Goal: Task Accomplishment & Management: Use online tool/utility

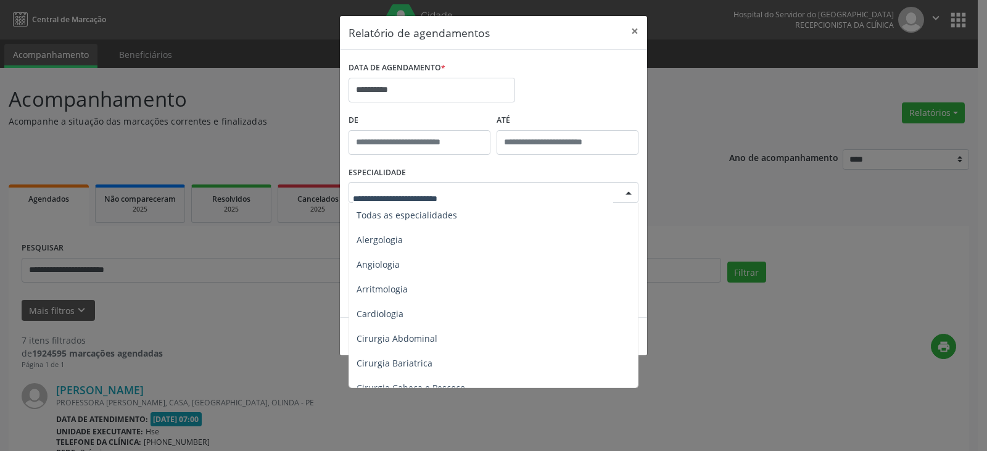
scroll to position [679, 0]
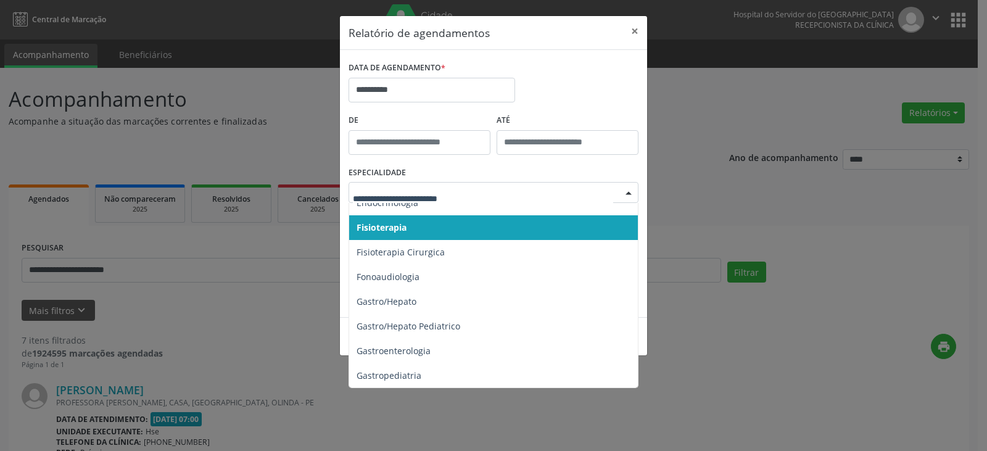
click at [597, 167] on div "ESPECIALIDADE Todas as especialidades Alergologia Angiologia Arritmologia Cardi…" at bounding box center [493, 187] width 296 height 48
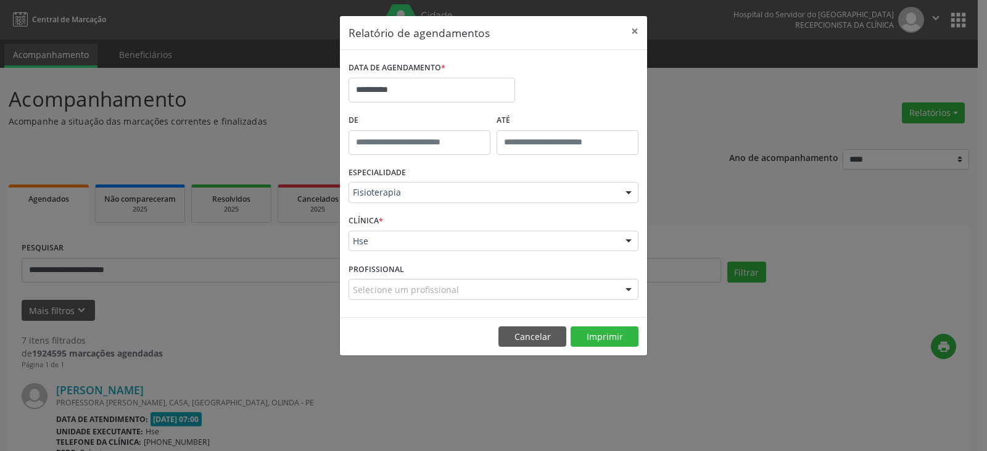
click at [581, 184] on div "Fisioterapia" at bounding box center [494, 192] width 290 height 21
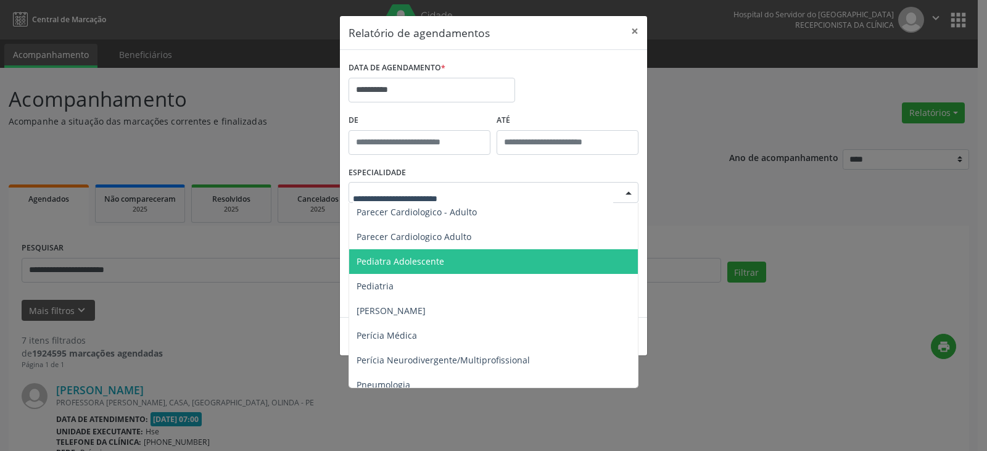
scroll to position [1850, 0]
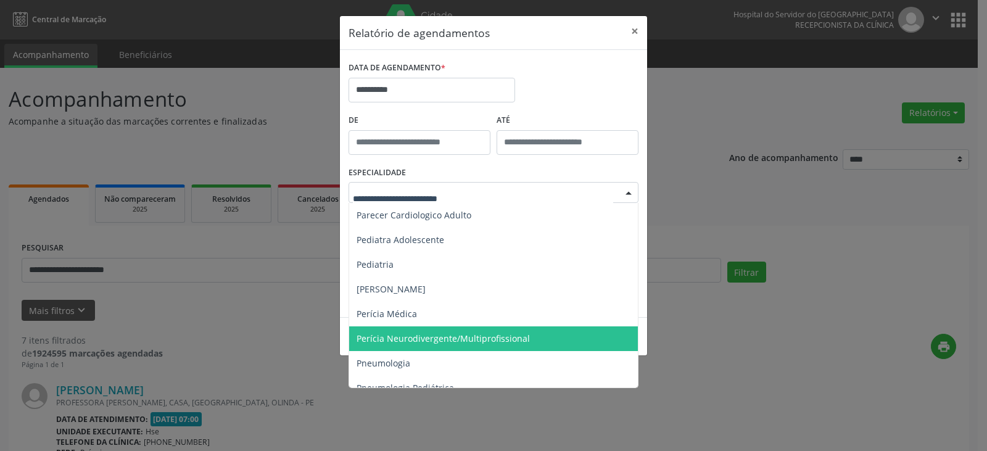
click at [540, 334] on span "Perícia Neurodivergente/Multiprofissional" at bounding box center [494, 338] width 291 height 25
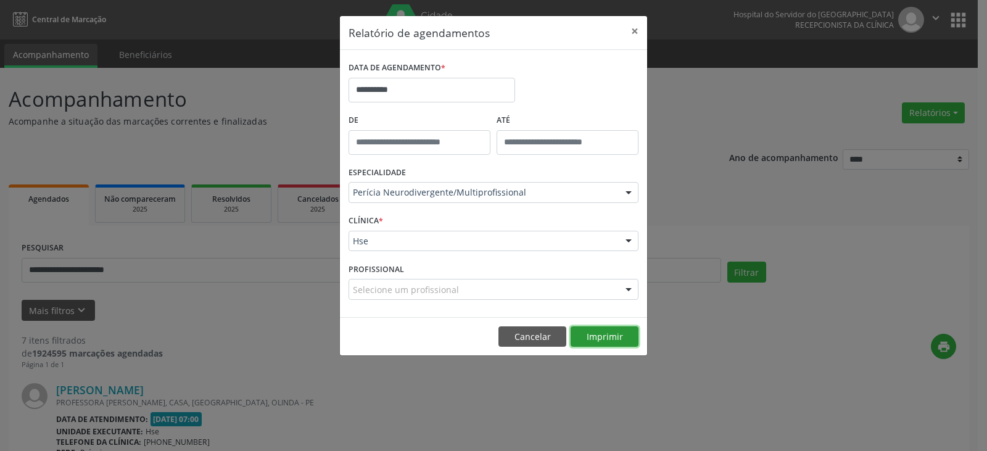
click at [630, 337] on button "Imprimir" at bounding box center [605, 336] width 68 height 21
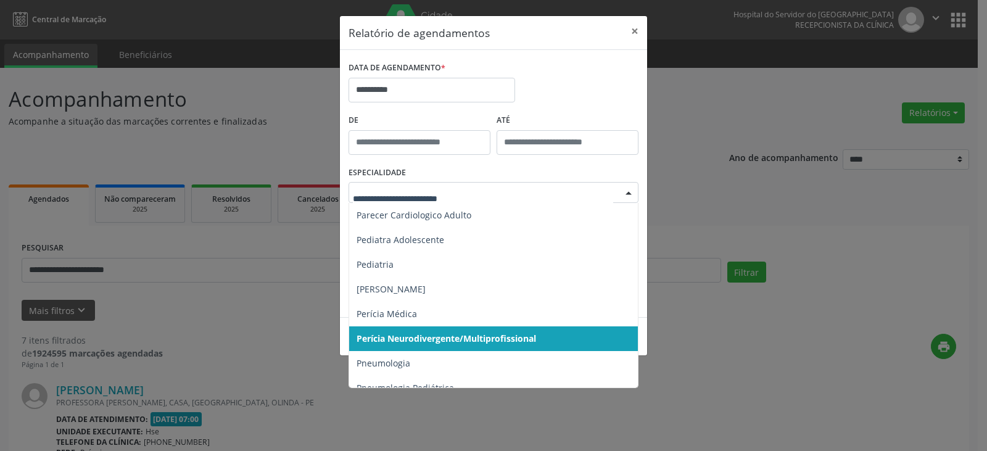
click at [572, 200] on div at bounding box center [494, 192] width 290 height 21
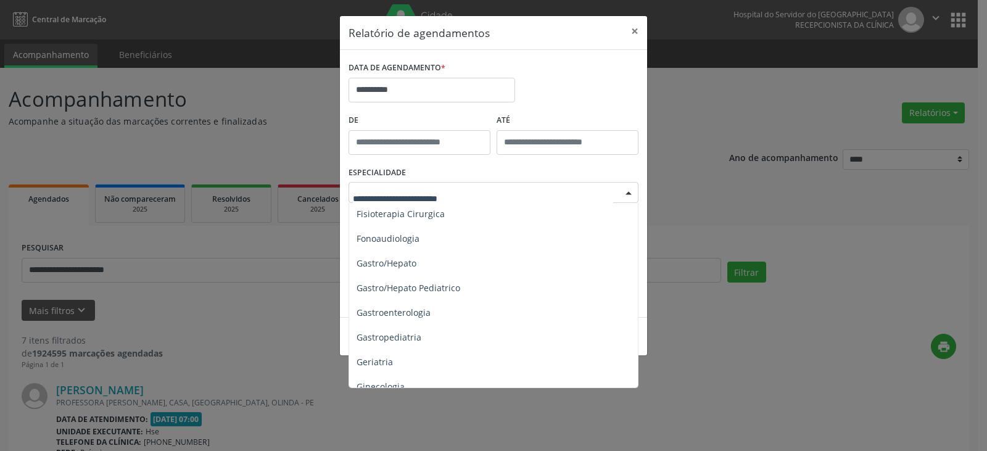
scroll to position [679, 0]
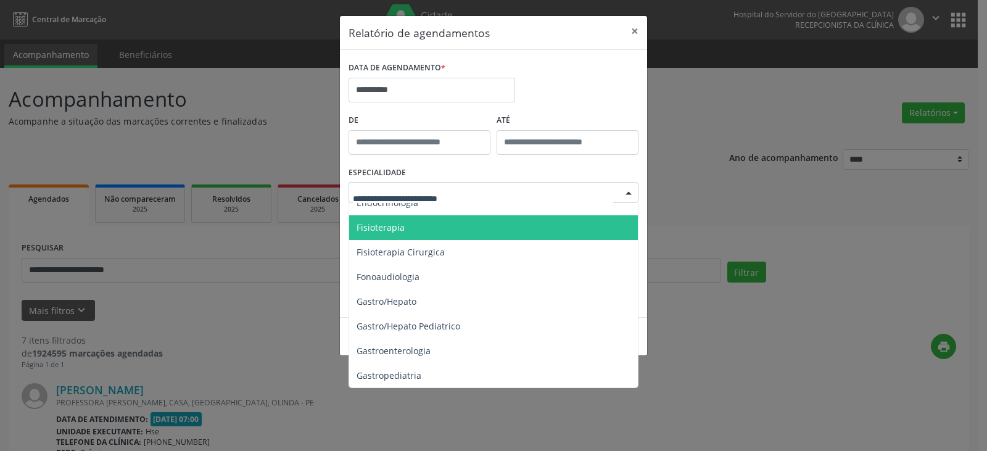
click at [545, 239] on span "Fisioterapia" at bounding box center [494, 227] width 291 height 25
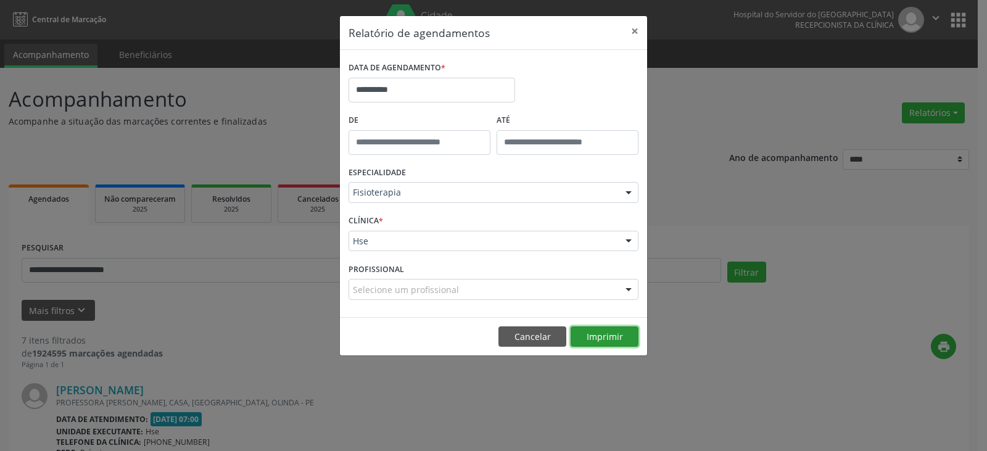
click at [596, 333] on button "Imprimir" at bounding box center [605, 336] width 68 height 21
click at [633, 31] on button "×" at bounding box center [634, 31] width 25 height 30
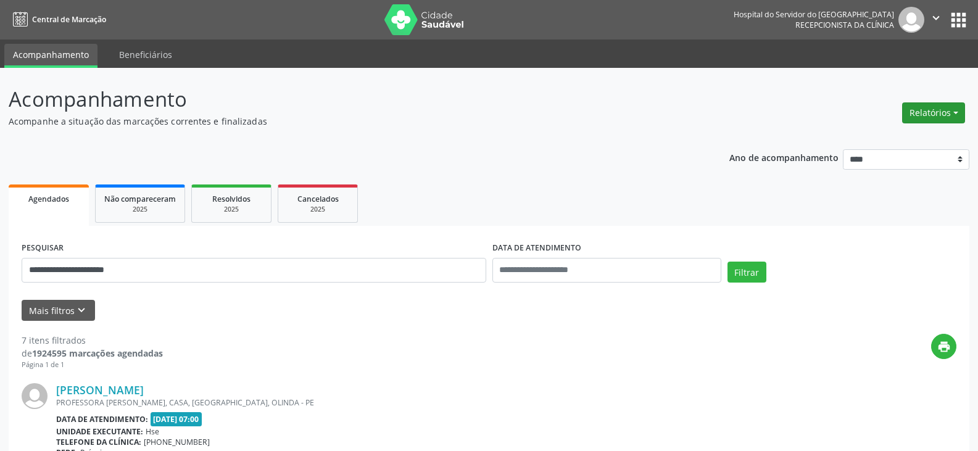
click at [944, 113] on button "Relatórios" at bounding box center [933, 112] width 63 height 21
click at [925, 131] on link "Agendamentos" at bounding box center [899, 139] width 133 height 17
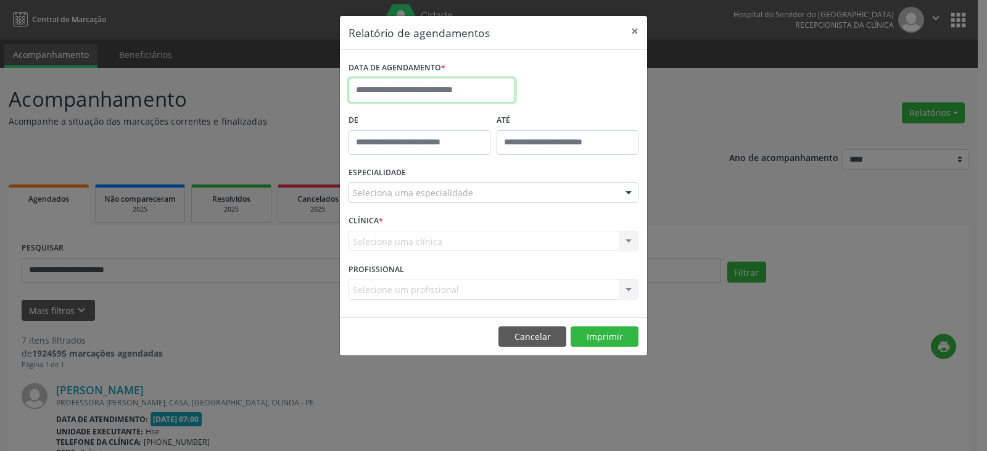
click at [497, 89] on input "text" at bounding box center [432, 90] width 167 height 25
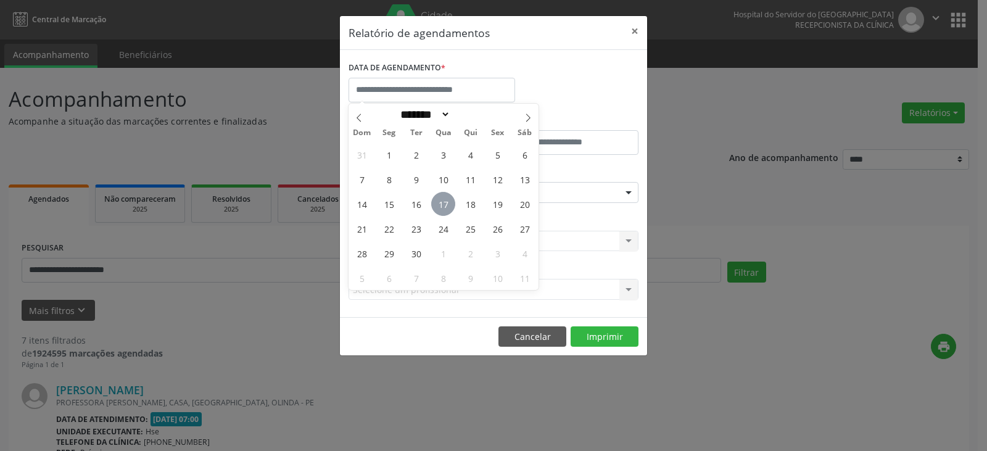
click at [443, 202] on span "17" at bounding box center [443, 204] width 24 height 24
type input "**********"
click at [443, 202] on span "17" at bounding box center [443, 204] width 24 height 24
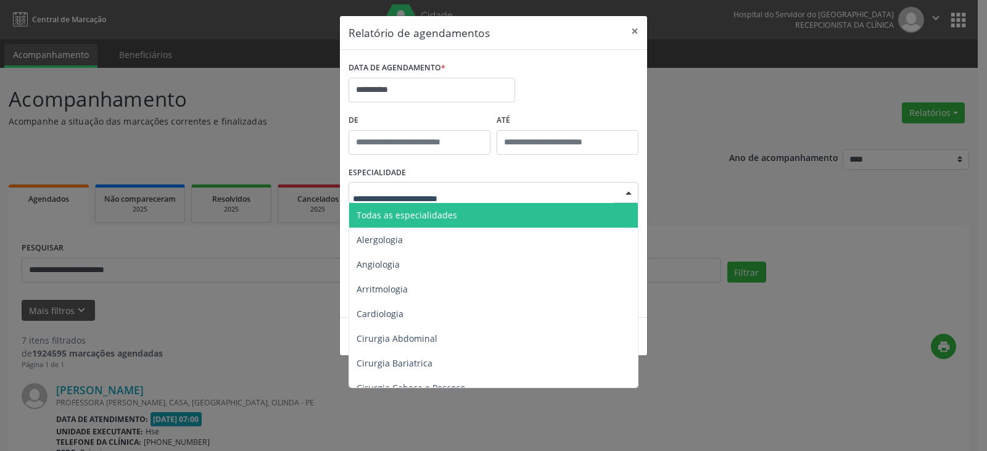
click at [473, 202] on div "Todas as especialidades Alergologia Angiologia Arritmologia Cardiologia Cirurgi…" at bounding box center [494, 192] width 290 height 21
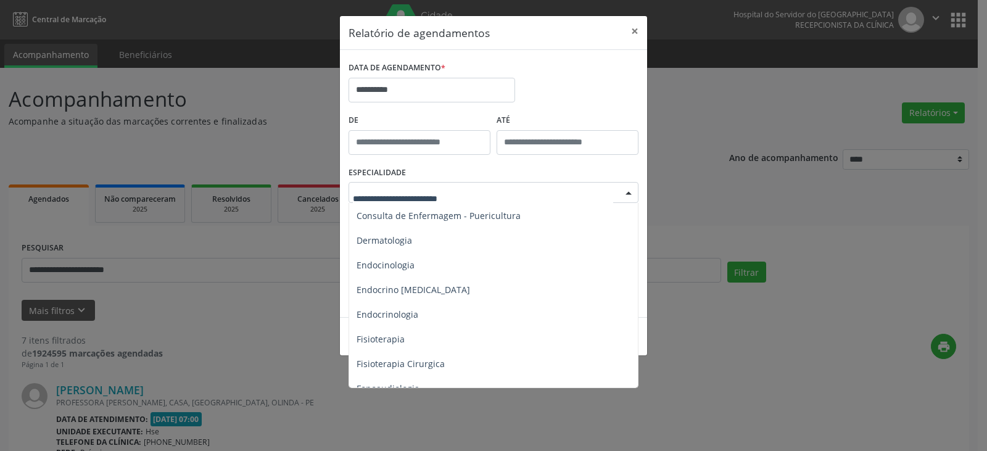
scroll to position [555, 0]
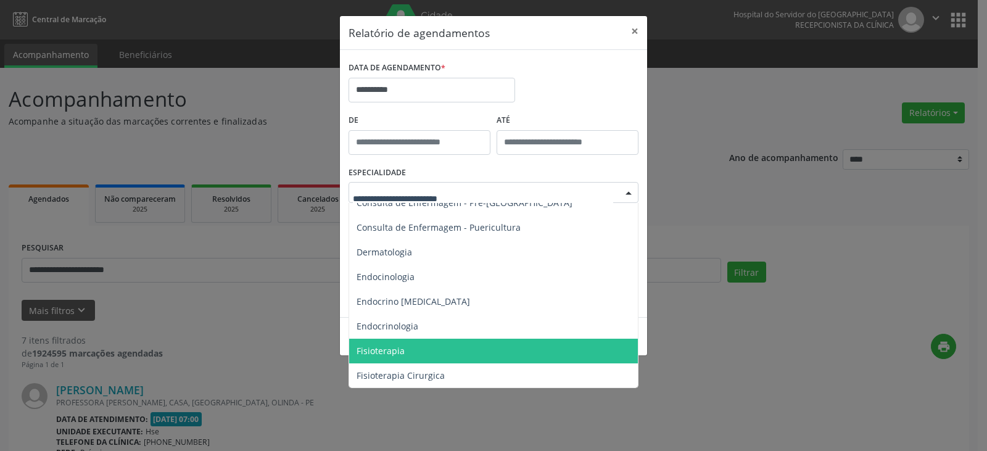
click at [473, 351] on span "Fisioterapia" at bounding box center [494, 351] width 291 height 25
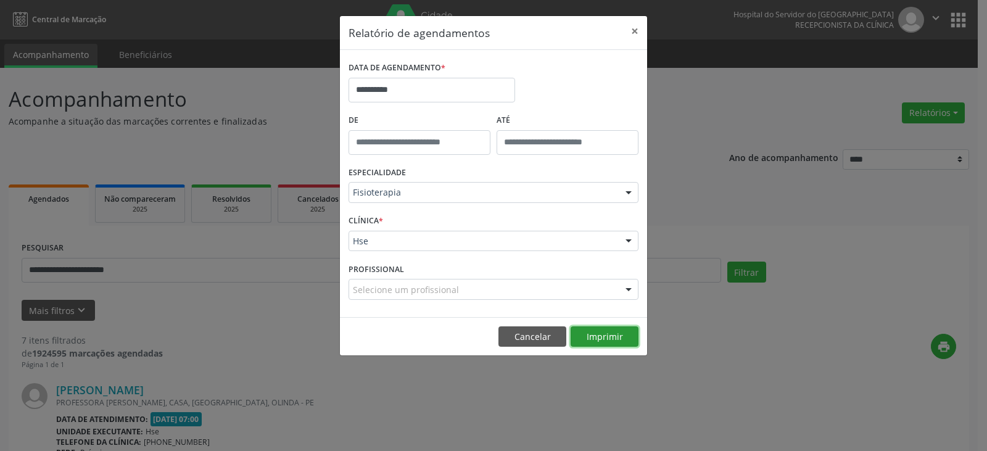
click at [614, 334] on button "Imprimir" at bounding box center [605, 336] width 68 height 21
